Goal: Task Accomplishment & Management: Complete application form

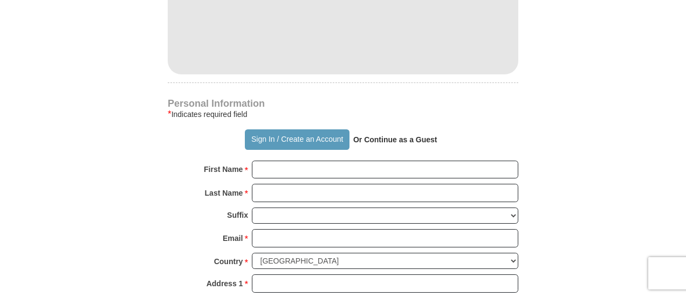
scroll to position [755, 0]
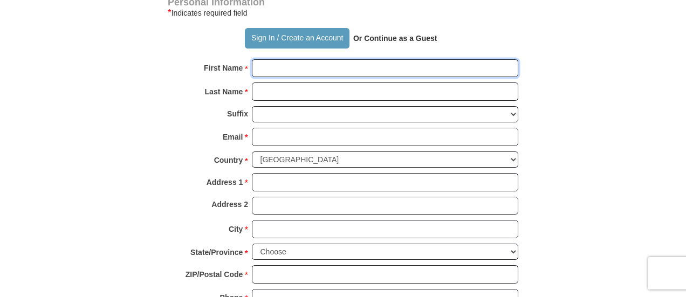
click at [319, 68] on input "First Name *" at bounding box center [385, 68] width 266 height 18
click at [295, 68] on input "First Name *" at bounding box center [385, 68] width 266 height 18
type input "Octavia"
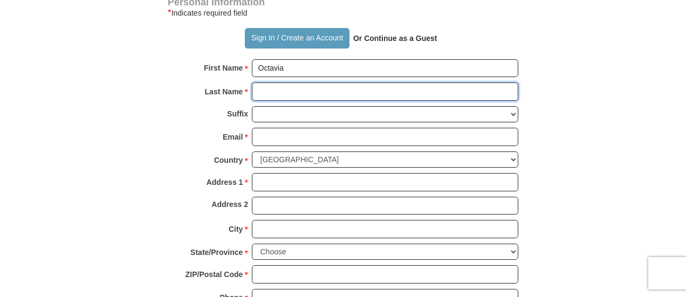
click at [315, 94] on input "Last Name *" at bounding box center [385, 91] width 266 height 18
type input "[PERSON_NAME]"
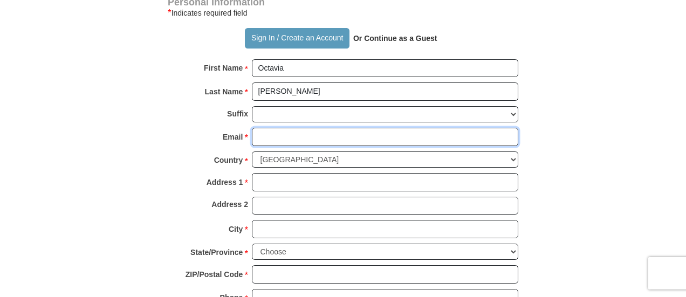
click at [297, 131] on input "Email *" at bounding box center [385, 137] width 266 height 18
type input "[PERSON_NAME][EMAIL_ADDRESS][DOMAIN_NAME]"
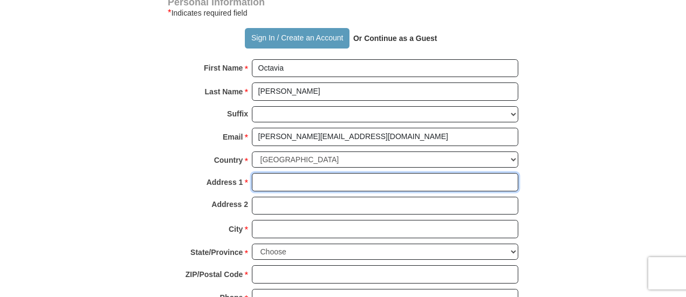
type input "[STREET_ADDRESS][PERSON_NAME]"
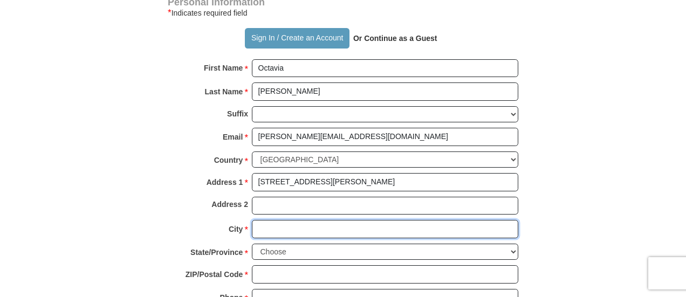
type input "[GEOGRAPHIC_DATA]"
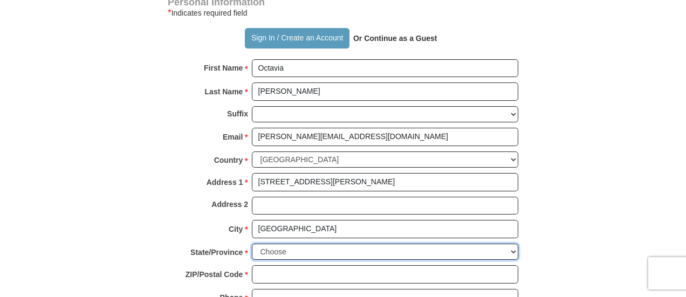
select select "[GEOGRAPHIC_DATA]"
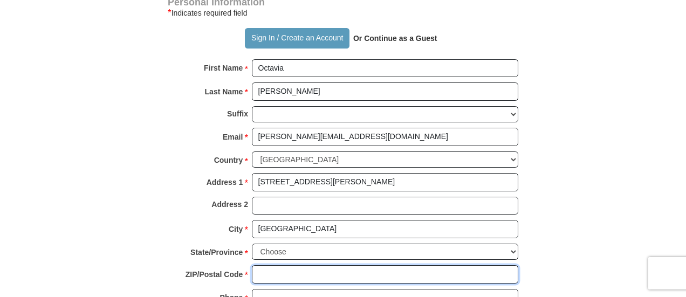
type input "76102"
type input "4694427992"
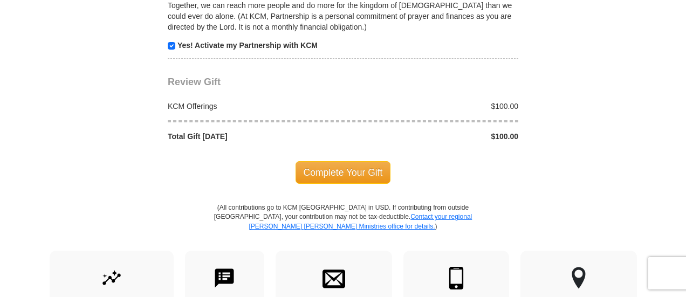
scroll to position [1132, 0]
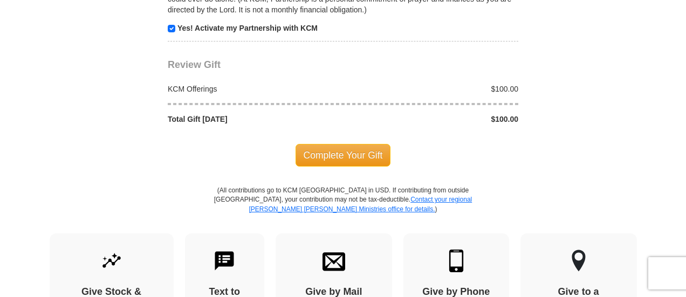
click at [351, 149] on span "Complete Your Gift" at bounding box center [342, 155] width 95 height 23
